Goal: Transaction & Acquisition: Purchase product/service

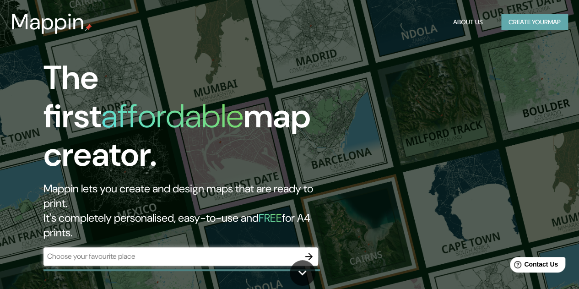
click at [535, 27] on button "Create your map" at bounding box center [535, 22] width 67 height 17
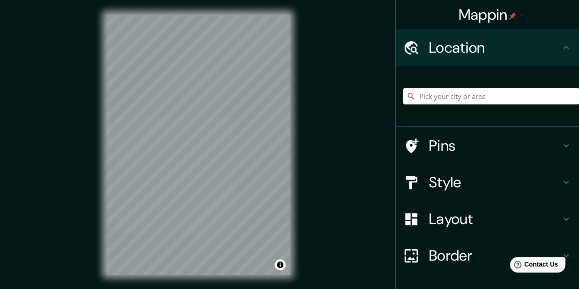
click at [440, 183] on h4 "Style" at bounding box center [495, 182] width 132 height 18
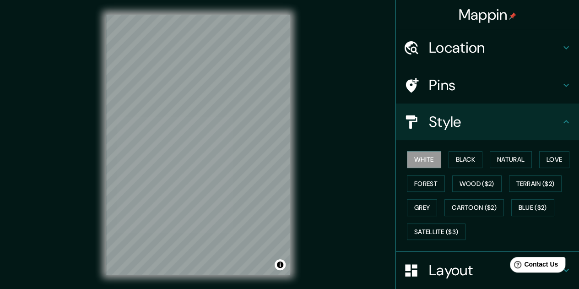
click at [468, 122] on h4 "Style" at bounding box center [495, 122] width 132 height 18
click at [457, 38] on h4 "Location" at bounding box center [495, 47] width 132 height 18
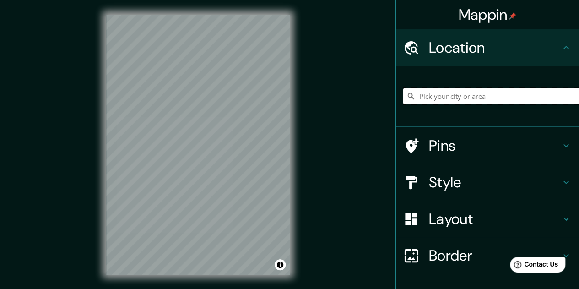
click at [429, 97] on input "Pick your city or area" at bounding box center [491, 96] width 176 height 16
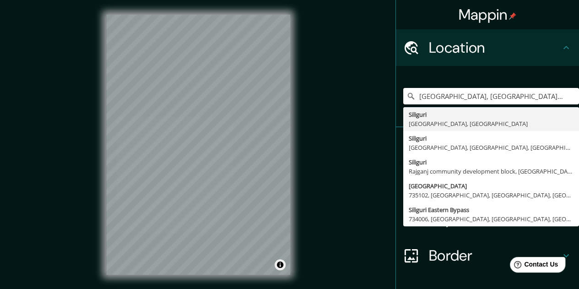
type input "[GEOGRAPHIC_DATA], [GEOGRAPHIC_DATA], [GEOGRAPHIC_DATA]"
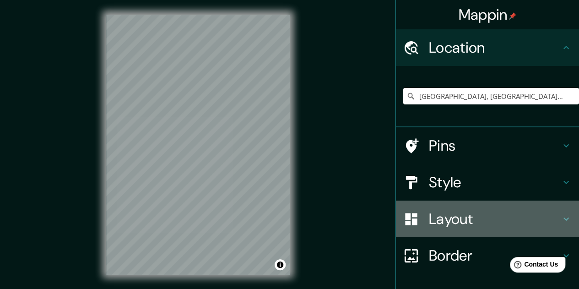
click at [465, 219] on h4 "Layout" at bounding box center [495, 219] width 132 height 18
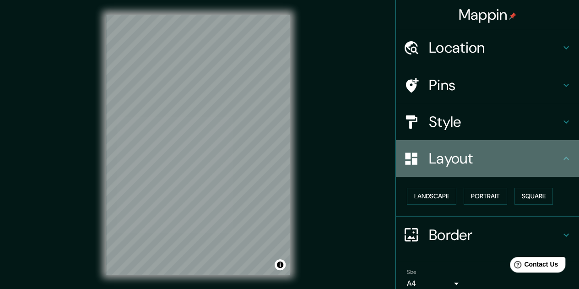
click at [462, 157] on h4 "Layout" at bounding box center [495, 158] width 132 height 18
